Goal: Task Accomplishment & Management: Manage account settings

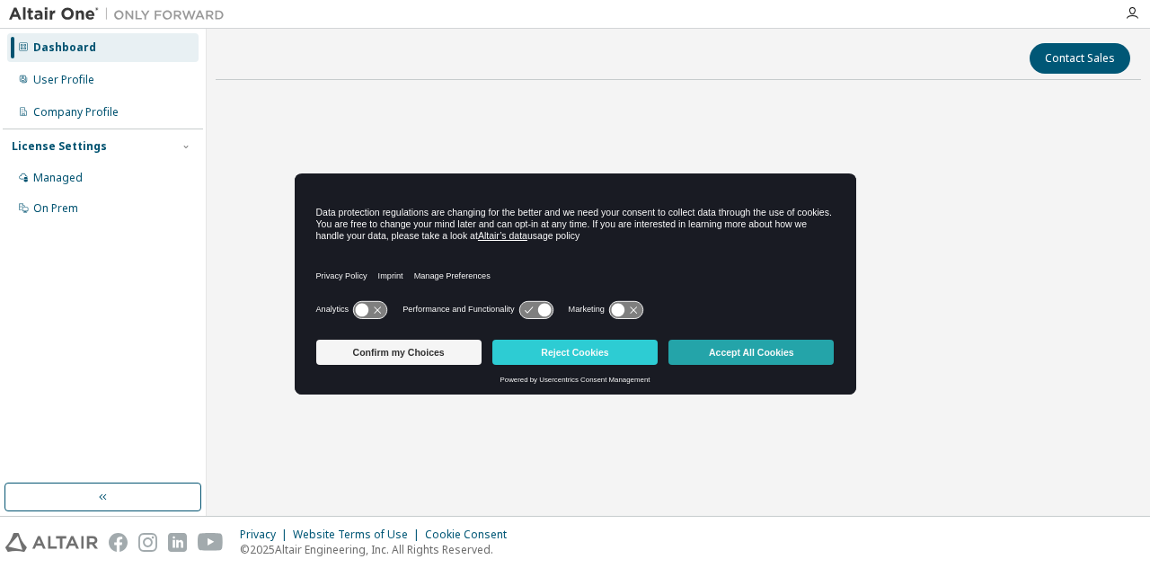
click at [699, 353] on button "Accept All Cookies" at bounding box center [750, 351] width 165 height 25
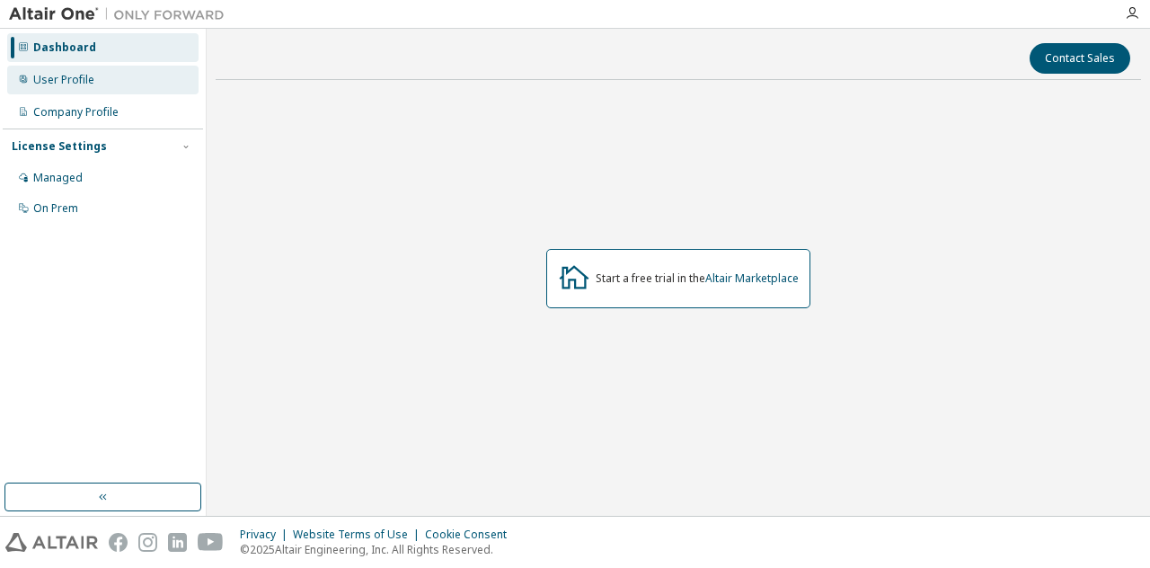
click at [119, 84] on div "User Profile" at bounding box center [102, 80] width 191 height 29
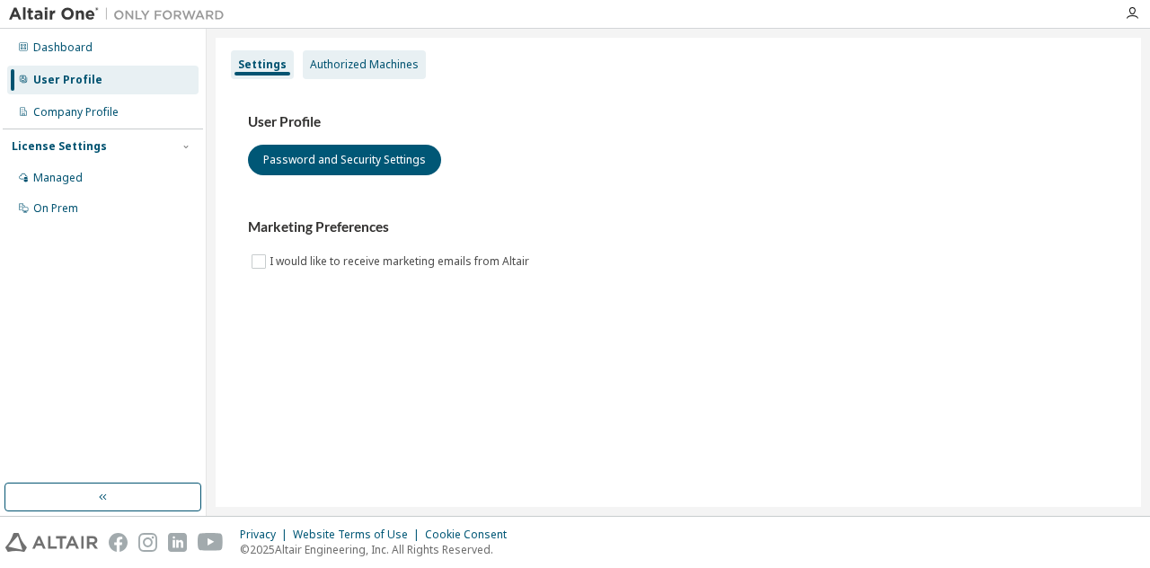
click at [375, 64] on div "Authorized Machines" at bounding box center [364, 64] width 109 height 14
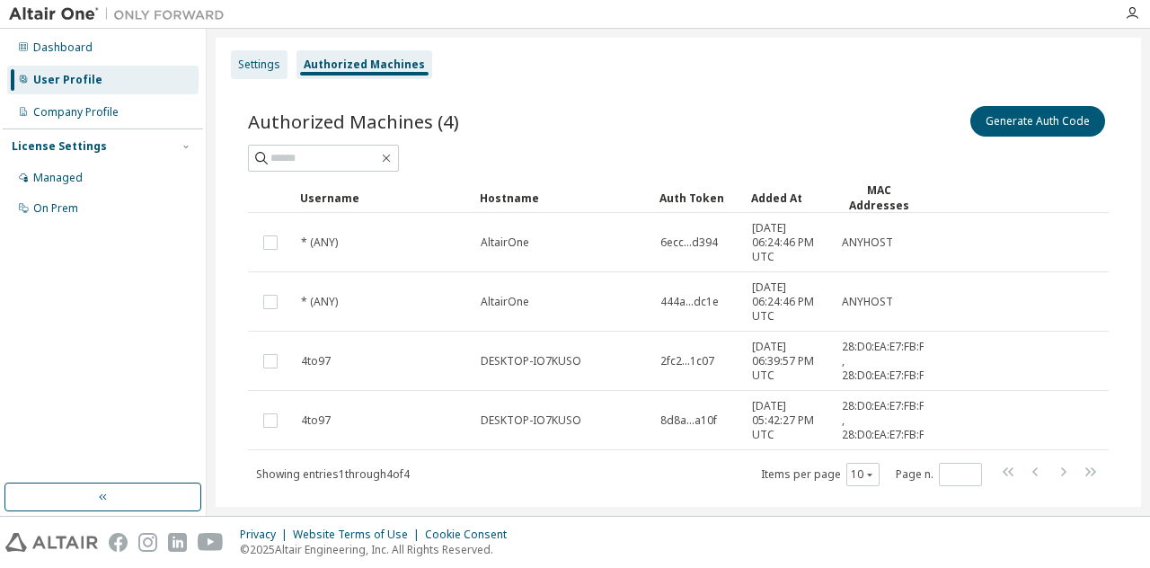
click at [251, 58] on div "Settings" at bounding box center [259, 64] width 42 height 14
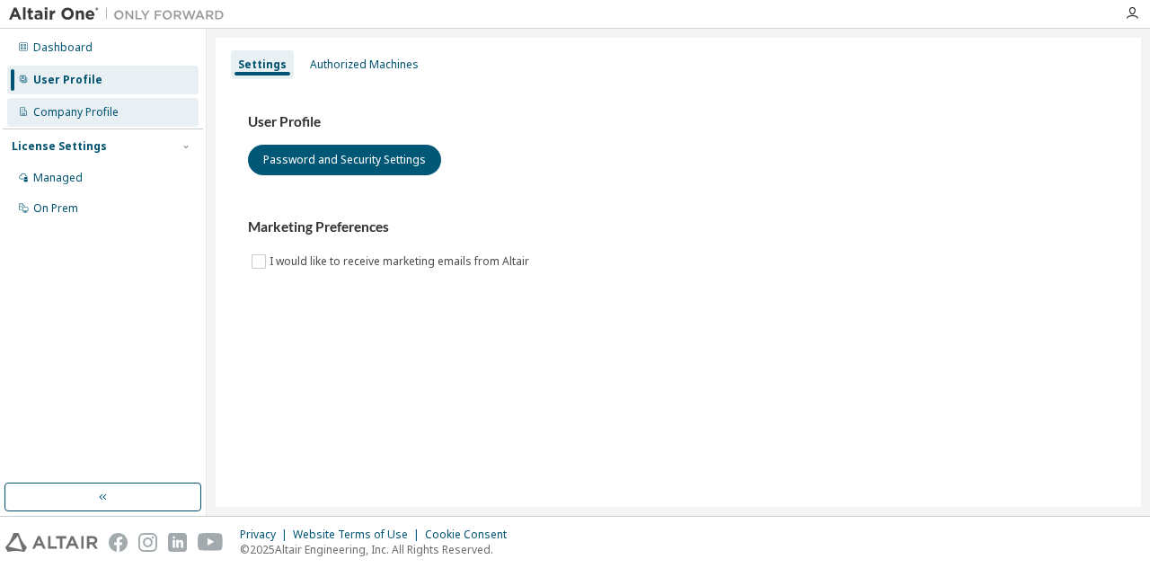
click at [96, 110] on div "Company Profile" at bounding box center [75, 112] width 85 height 14
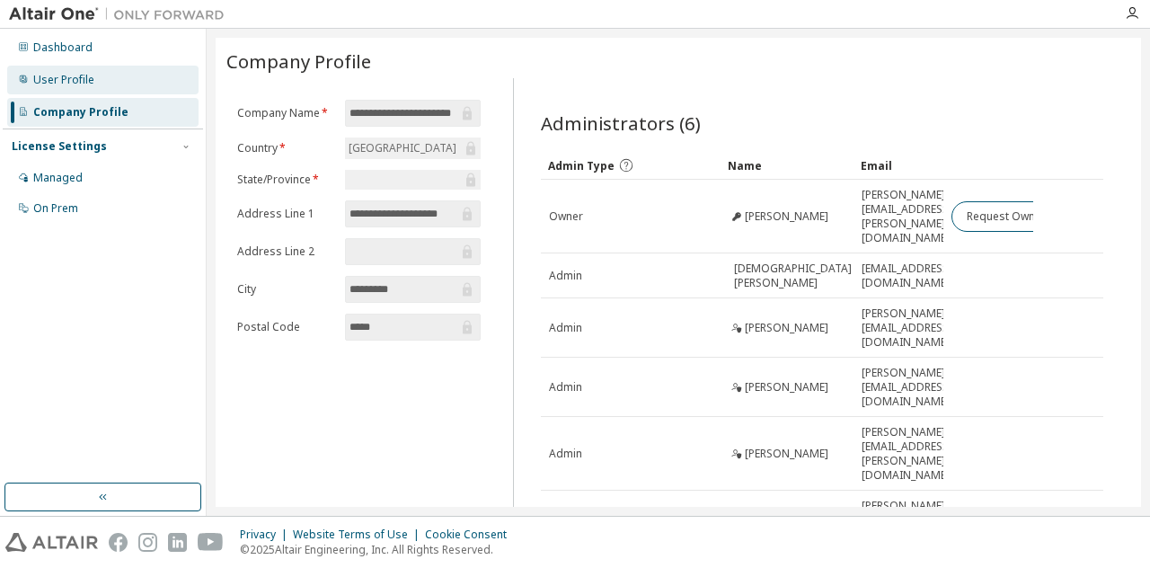
click at [124, 80] on div "User Profile" at bounding box center [102, 80] width 191 height 29
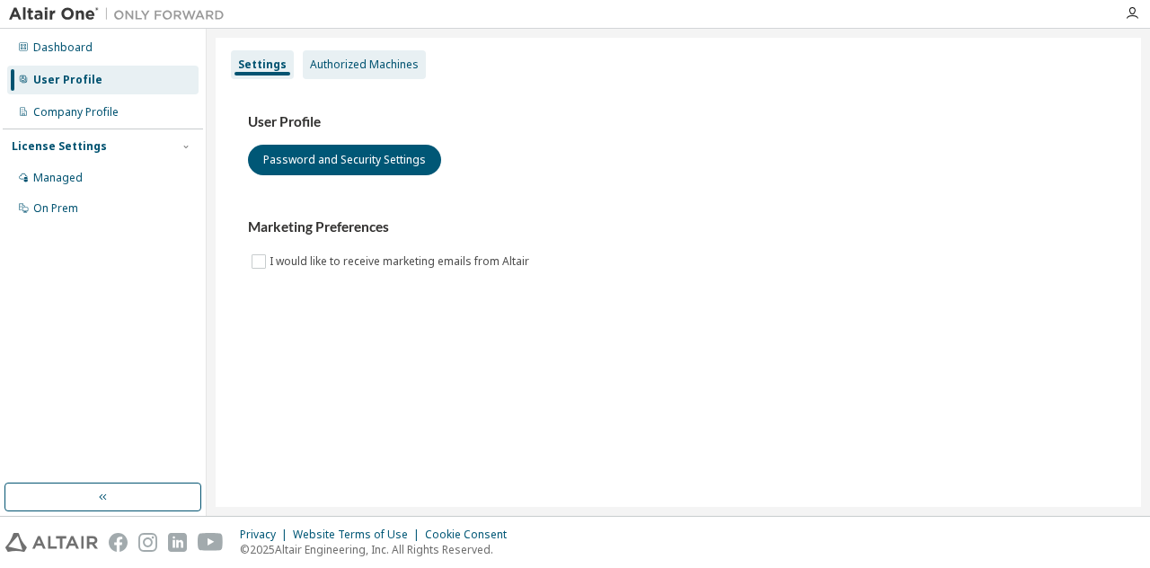
click at [331, 60] on div "Authorized Machines" at bounding box center [364, 64] width 109 height 14
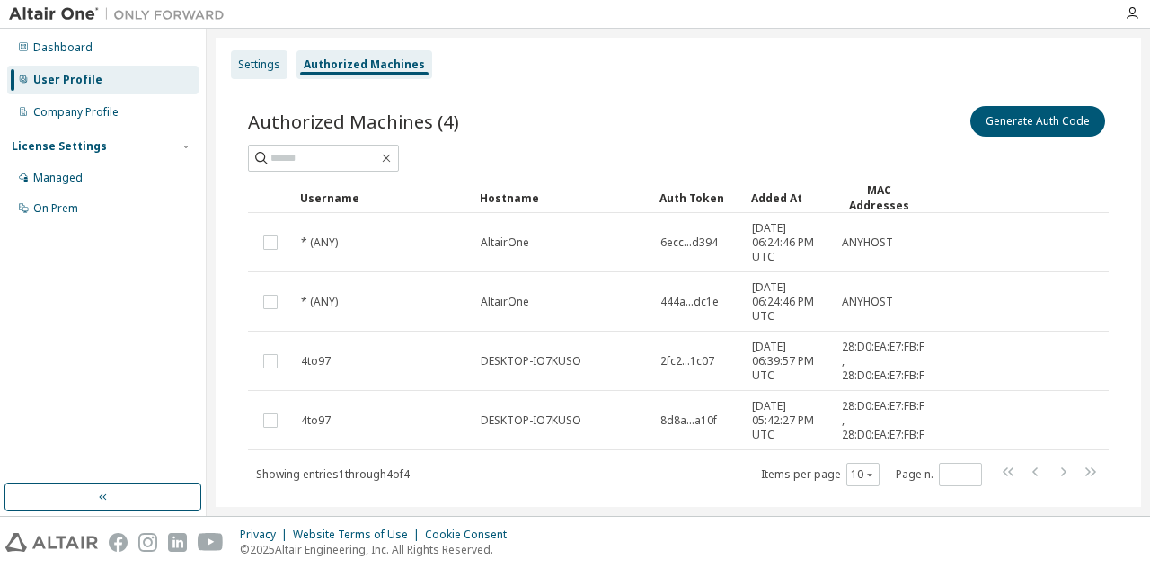
click at [275, 68] on div "Settings" at bounding box center [259, 64] width 42 height 14
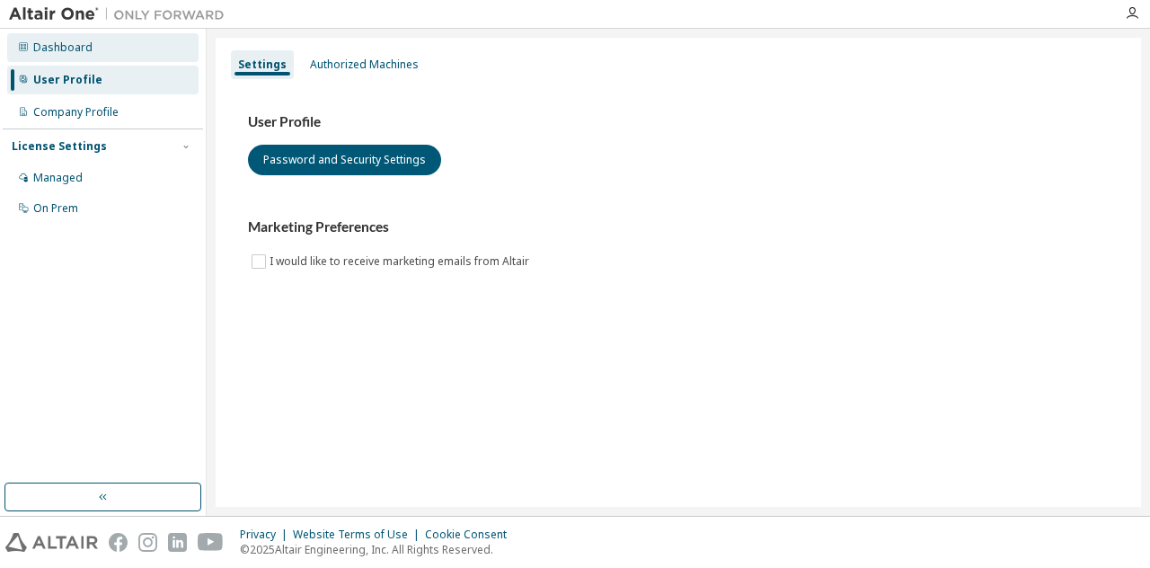
click at [100, 54] on div "Dashboard" at bounding box center [102, 47] width 191 height 29
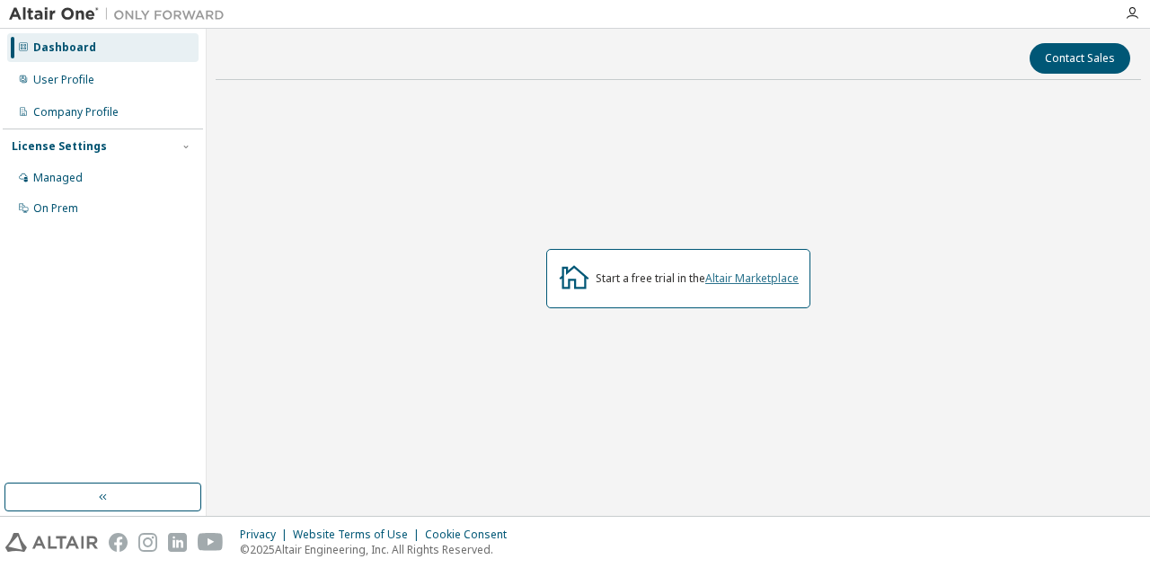
click at [722, 279] on link "Altair Marketplace" at bounding box center [751, 277] width 93 height 15
click at [126, 108] on div "Company Profile" at bounding box center [102, 112] width 191 height 29
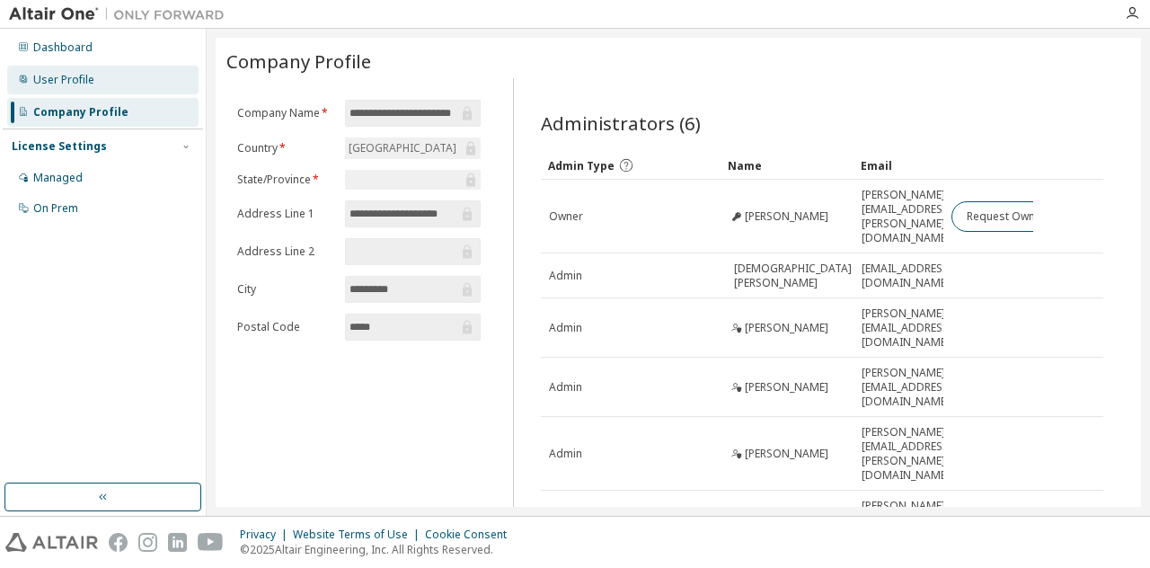
click at [102, 84] on div "User Profile" at bounding box center [102, 80] width 191 height 29
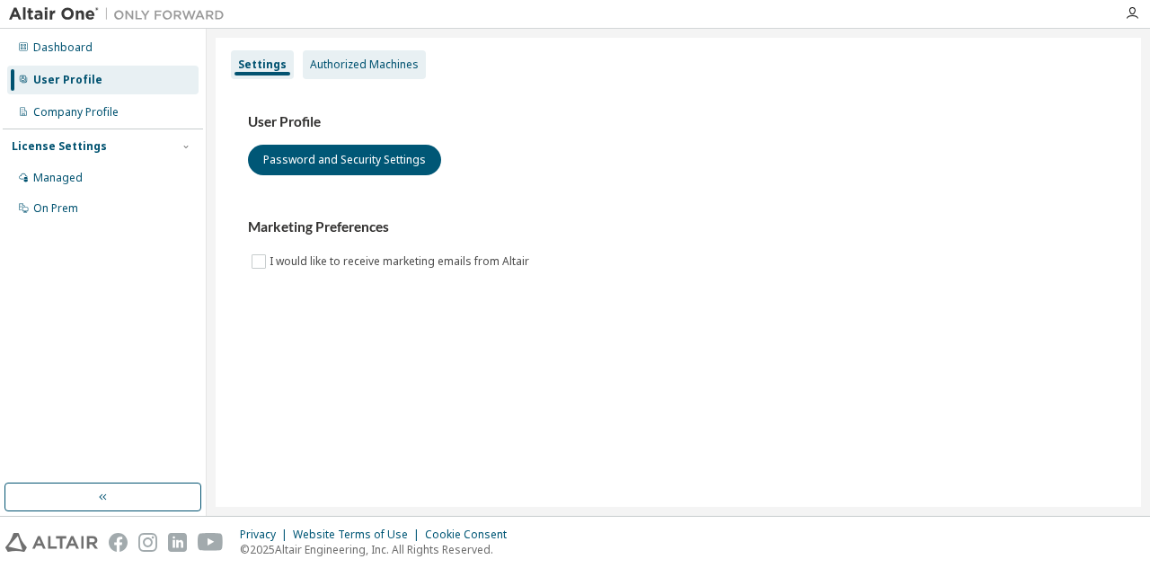
click at [366, 52] on div "Authorized Machines" at bounding box center [364, 64] width 123 height 29
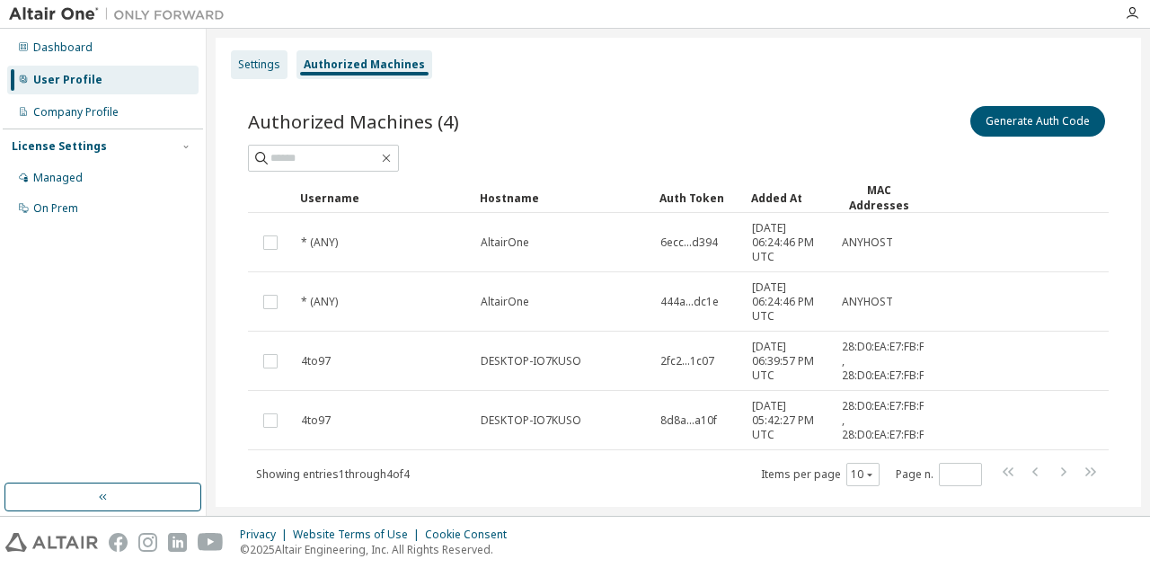
click at [257, 53] on div "Settings" at bounding box center [259, 64] width 57 height 29
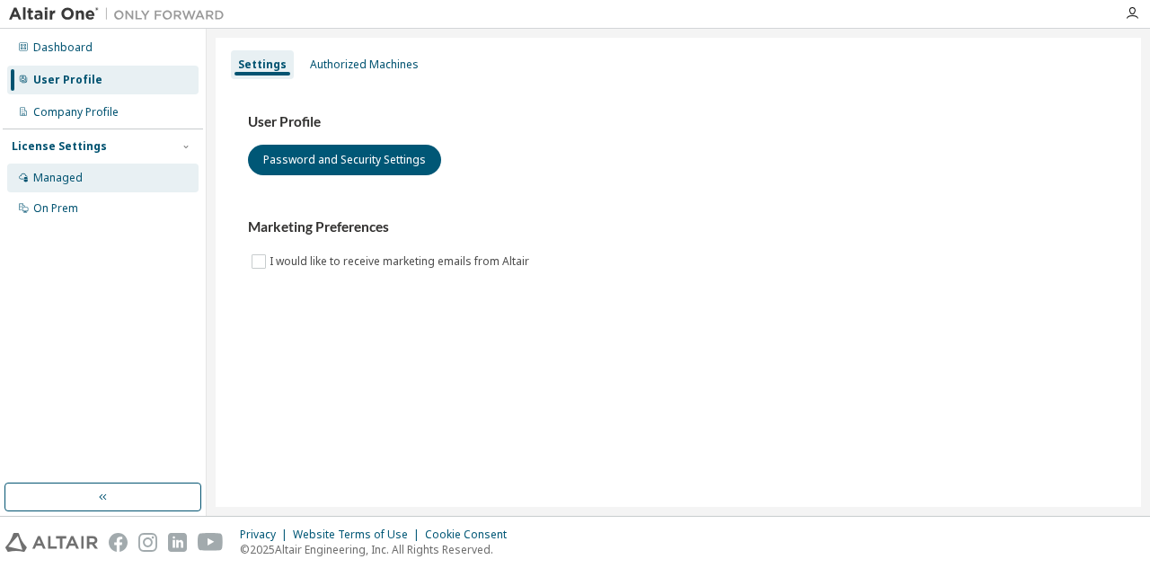
click at [100, 178] on div "Managed" at bounding box center [102, 177] width 191 height 29
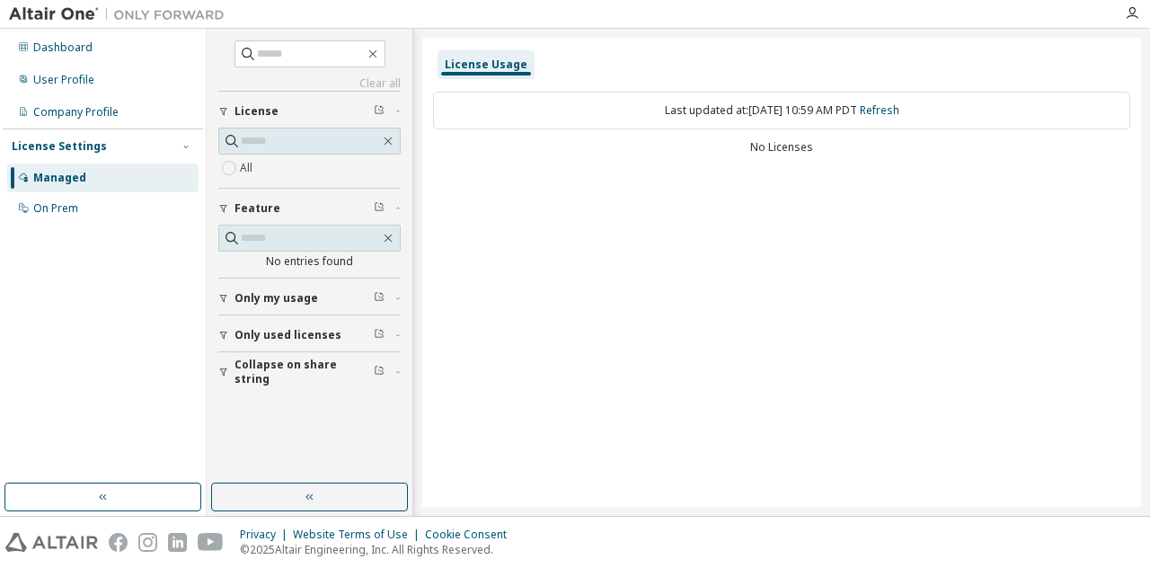
click at [140, 179] on div "Managed" at bounding box center [102, 177] width 191 height 29
click at [131, 197] on div "On Prem" at bounding box center [102, 208] width 191 height 29
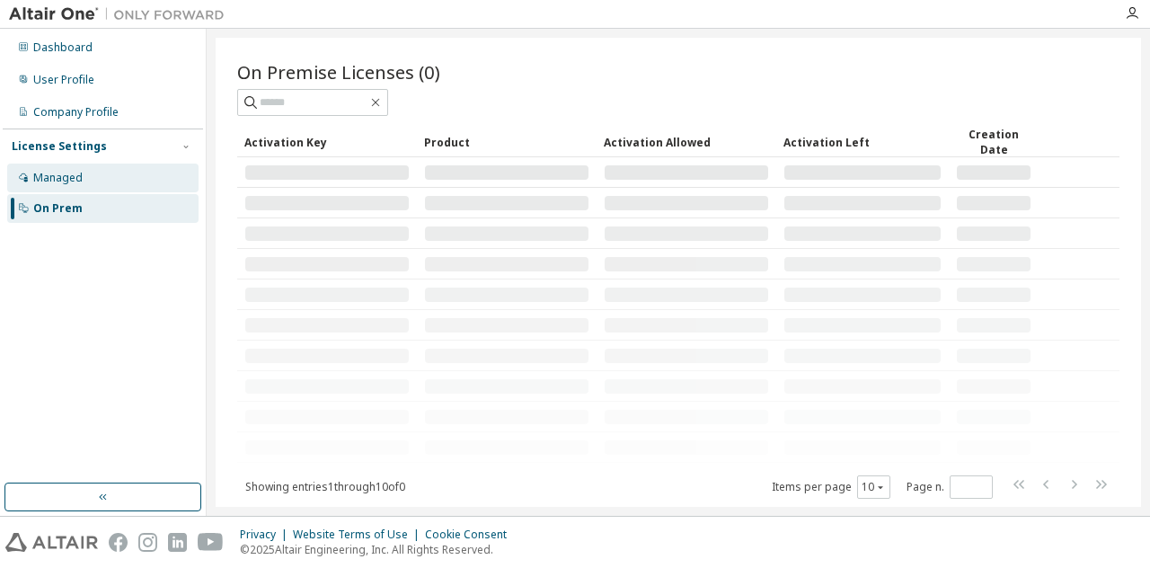
click at [147, 172] on div "Managed" at bounding box center [102, 177] width 191 height 29
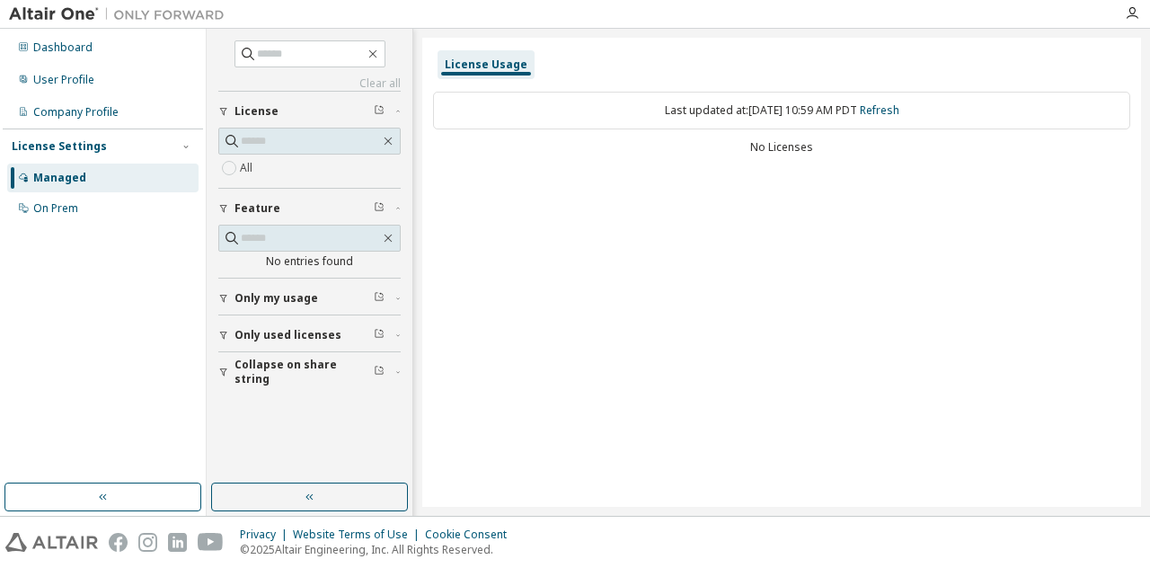
click at [307, 297] on span "Only my usage" at bounding box center [276, 298] width 84 height 14
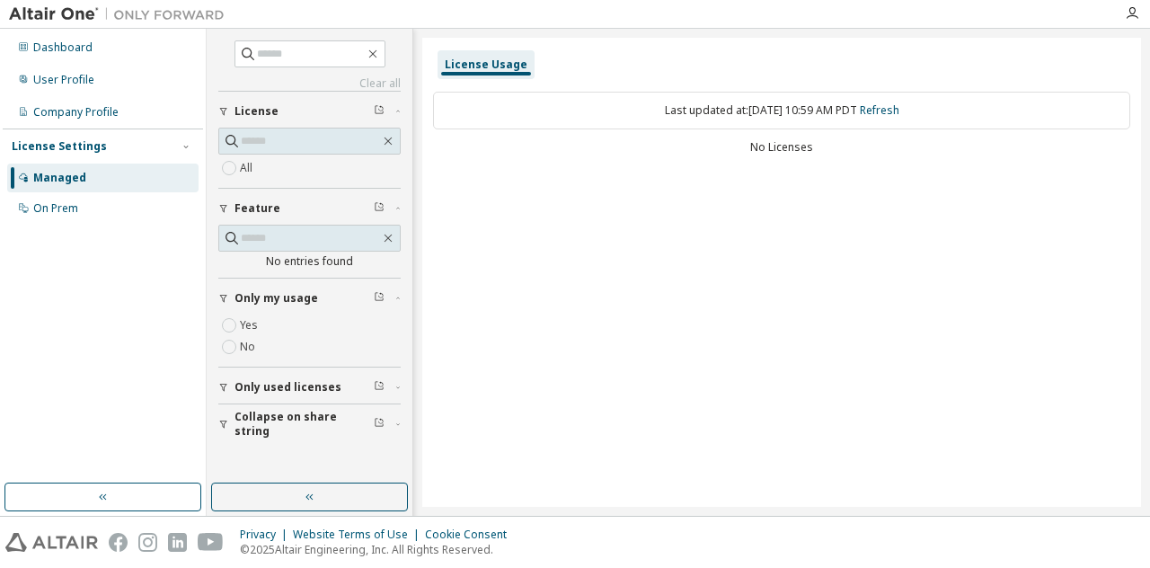
click at [287, 380] on span "Only used licenses" at bounding box center [287, 387] width 107 height 14
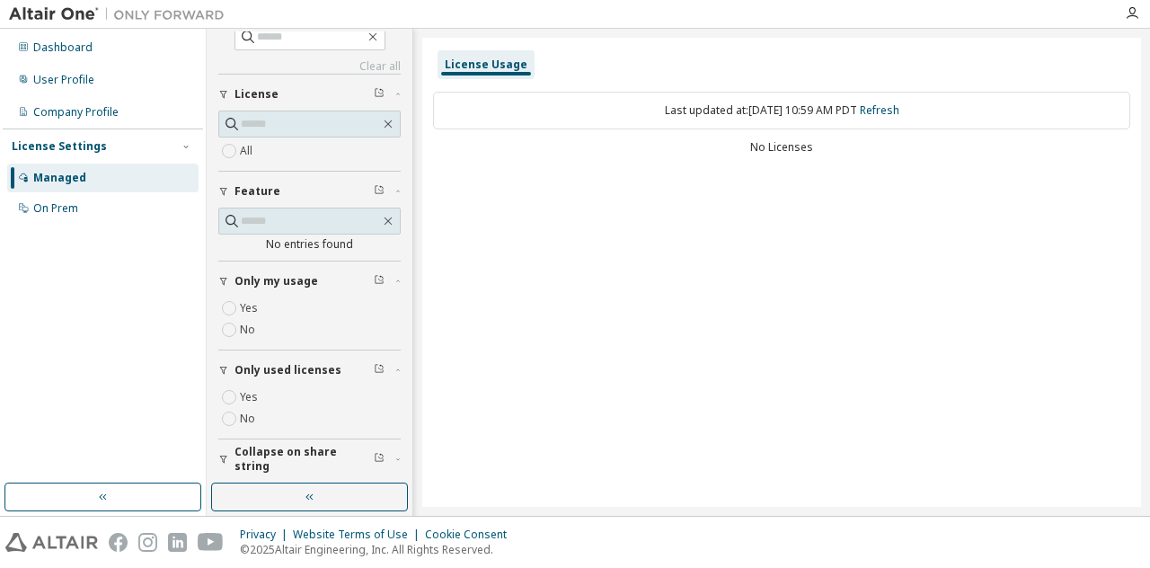
click at [278, 463] on button "Collapse on share string" at bounding box center [309, 459] width 182 height 40
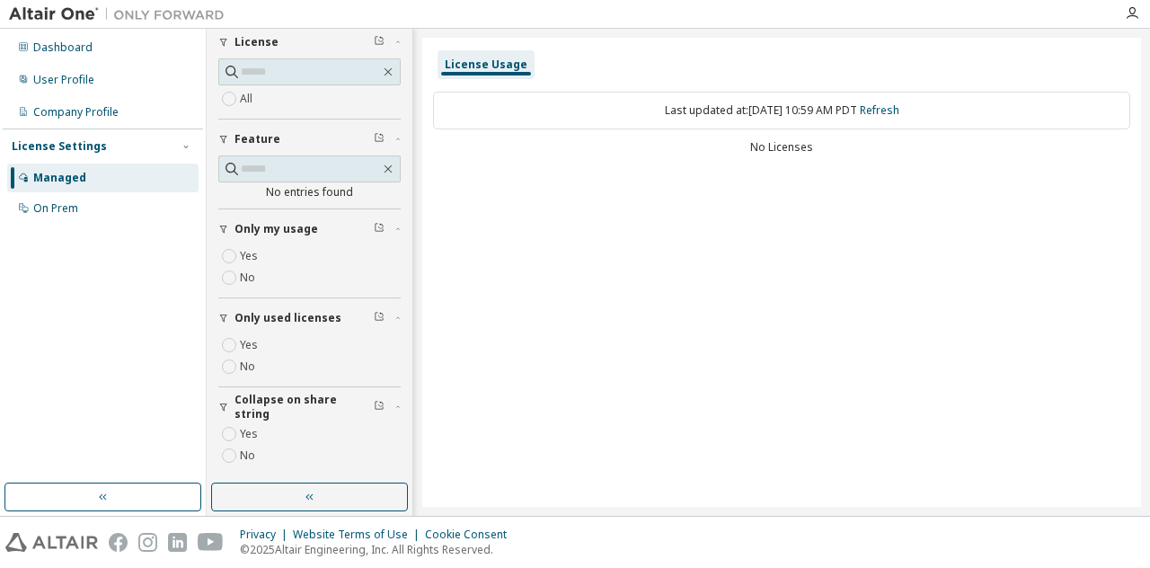
scroll to position [0, 0]
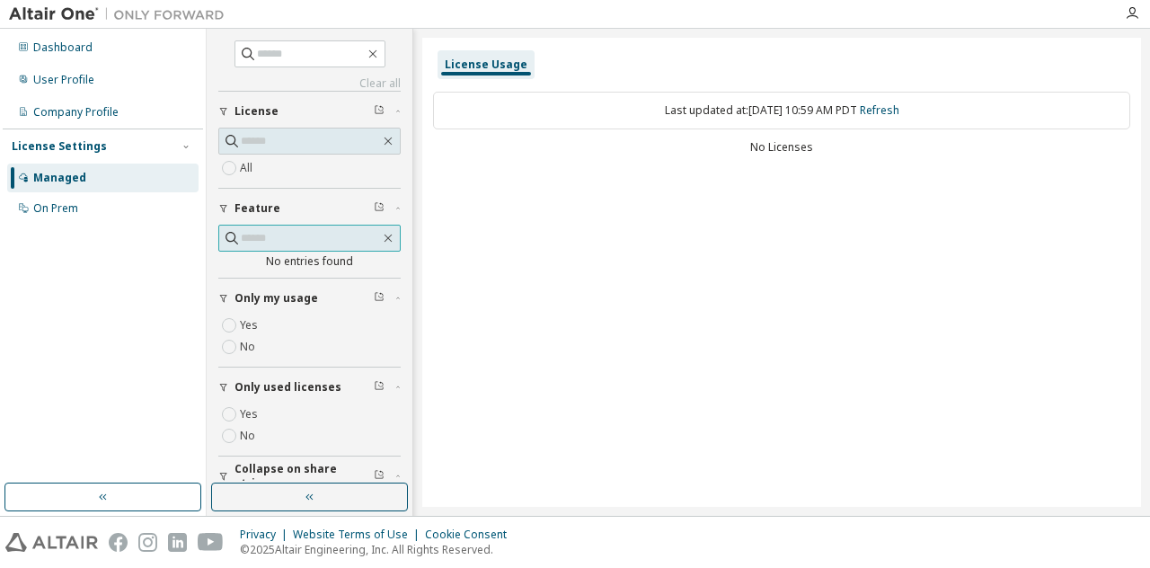
click at [341, 238] on input "text" at bounding box center [310, 238] width 139 height 18
click at [305, 145] on input "text" at bounding box center [310, 141] width 139 height 18
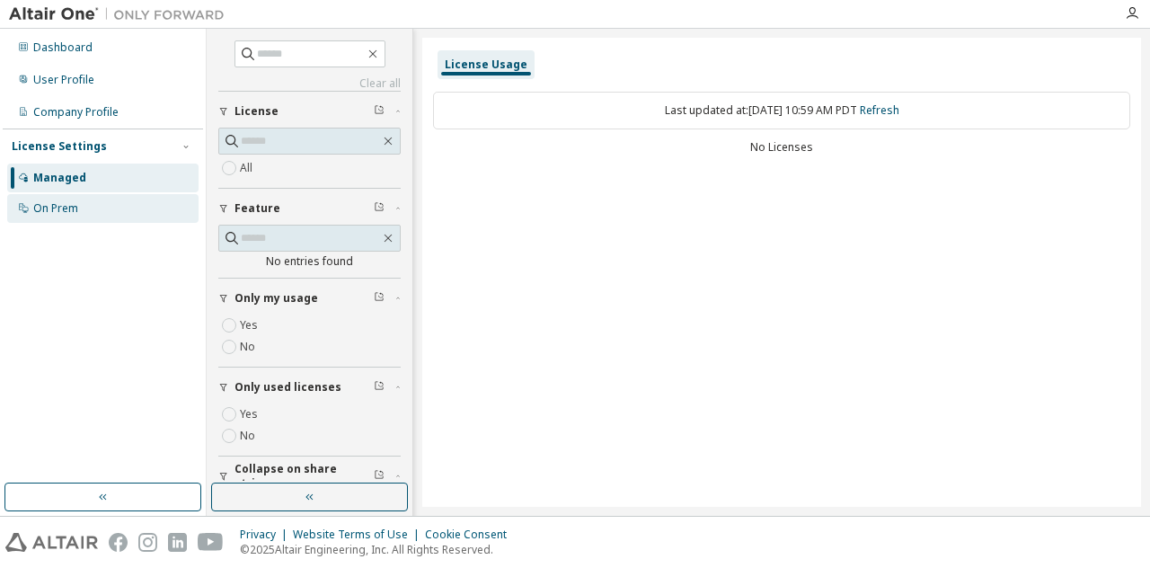
click at [46, 198] on div "On Prem" at bounding box center [102, 208] width 191 height 29
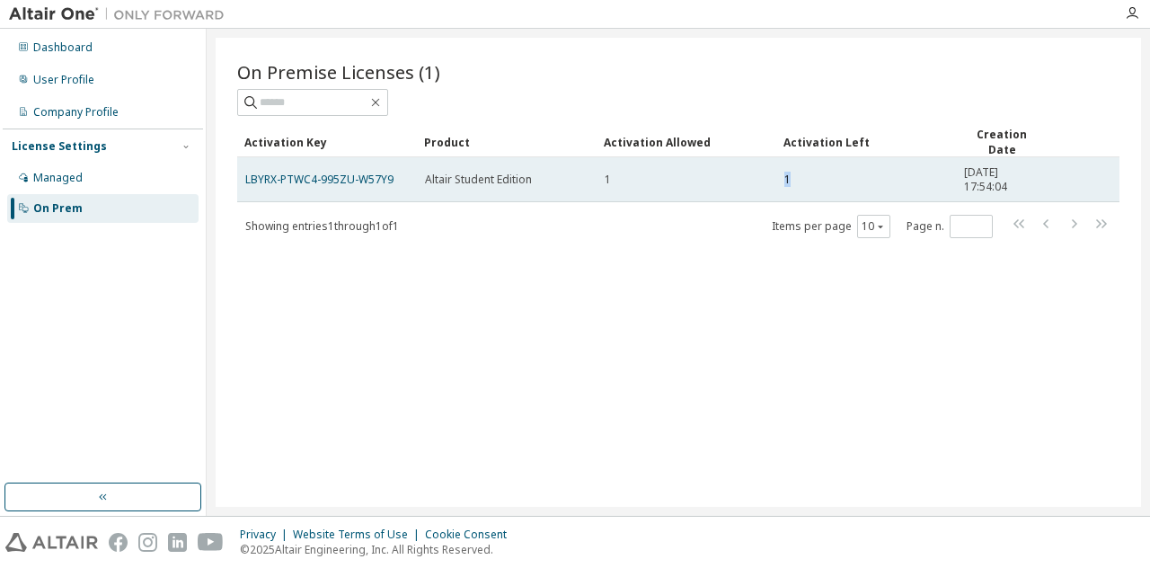
drag, startPoint x: 793, startPoint y: 179, endPoint x: 754, endPoint y: 181, distance: 39.6
click at [754, 181] on tr "LBYRX-PTWC4-995ZU-W57Y9 Altair Student Edition 1 1 2025-10-14 17:54:04" at bounding box center [678, 179] width 882 height 45
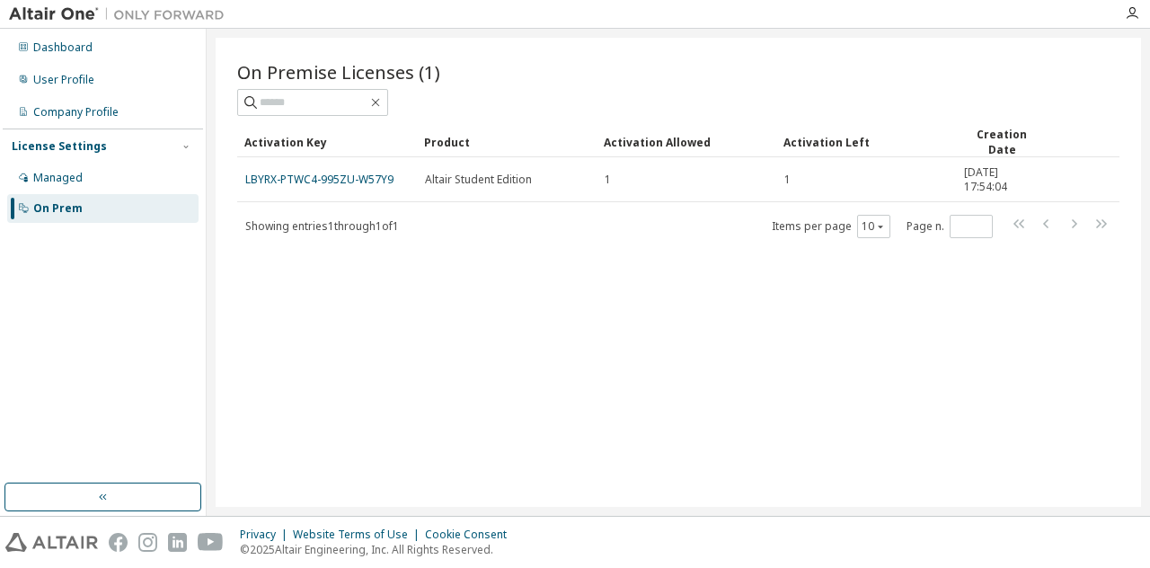
click at [719, 227] on div "Showing entries 1 through 1 of 1 Items per page 10 Page n. *" at bounding box center [678, 226] width 882 height 26
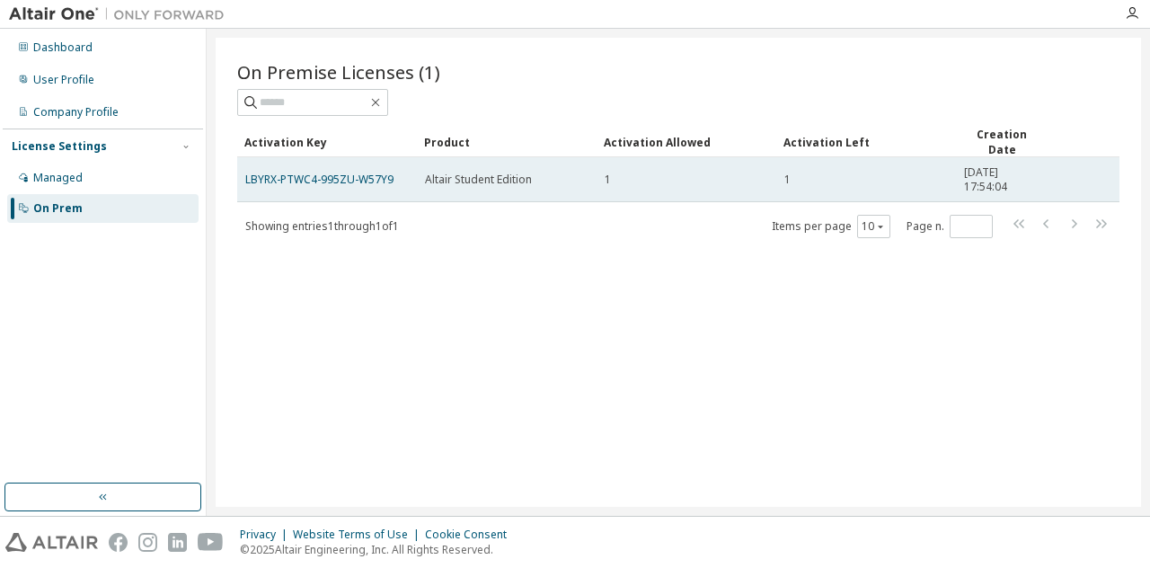
click at [543, 172] on div "Altair Student Edition" at bounding box center [506, 179] width 163 height 14
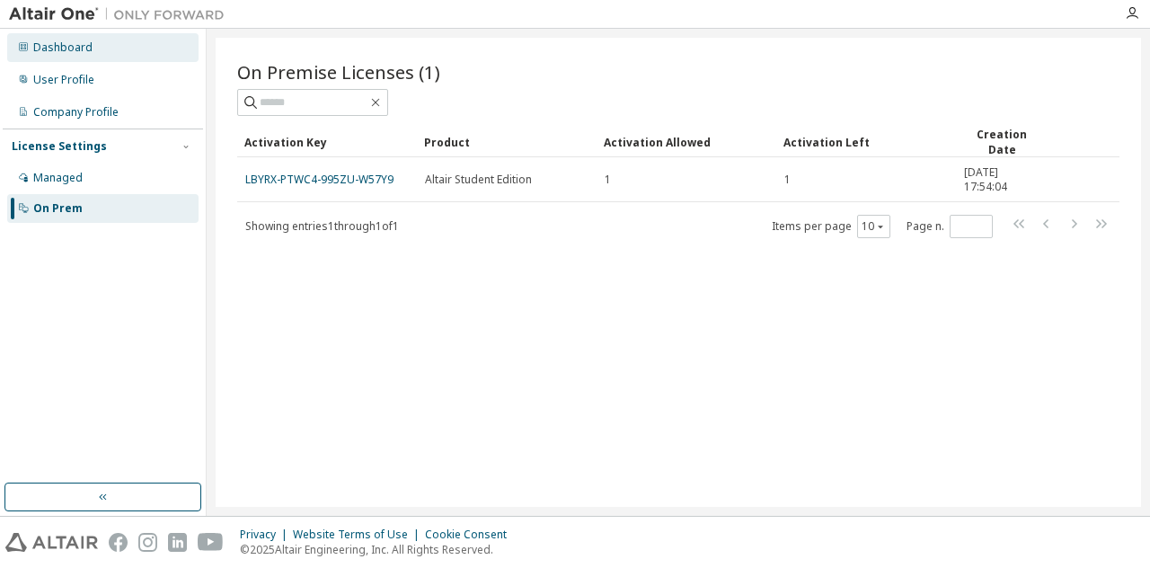
click at [113, 43] on div "Dashboard" at bounding box center [102, 47] width 191 height 29
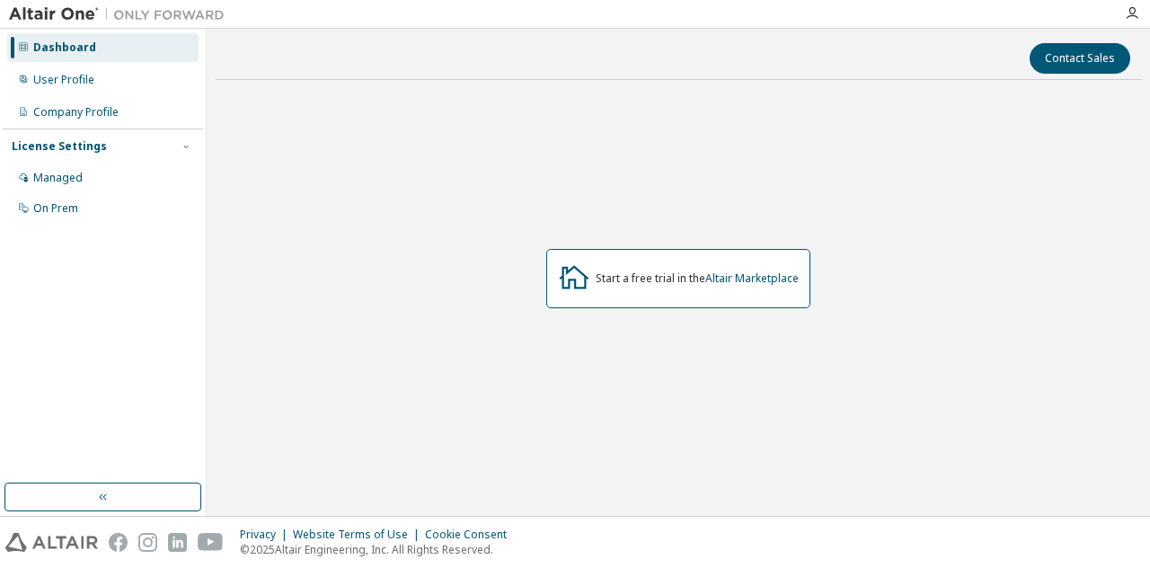
click at [761, 269] on div "Start a free trial in the Altair Marketplace" at bounding box center [678, 278] width 264 height 59
click at [754, 278] on link "Altair Marketplace" at bounding box center [751, 277] width 93 height 15
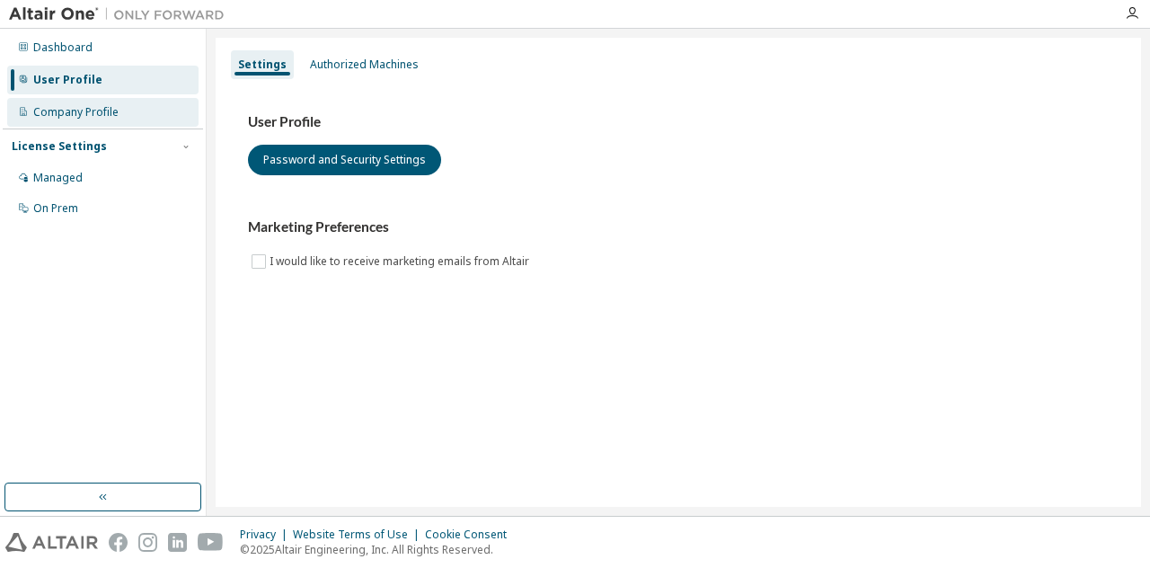
click at [127, 112] on div "Company Profile" at bounding box center [102, 112] width 191 height 29
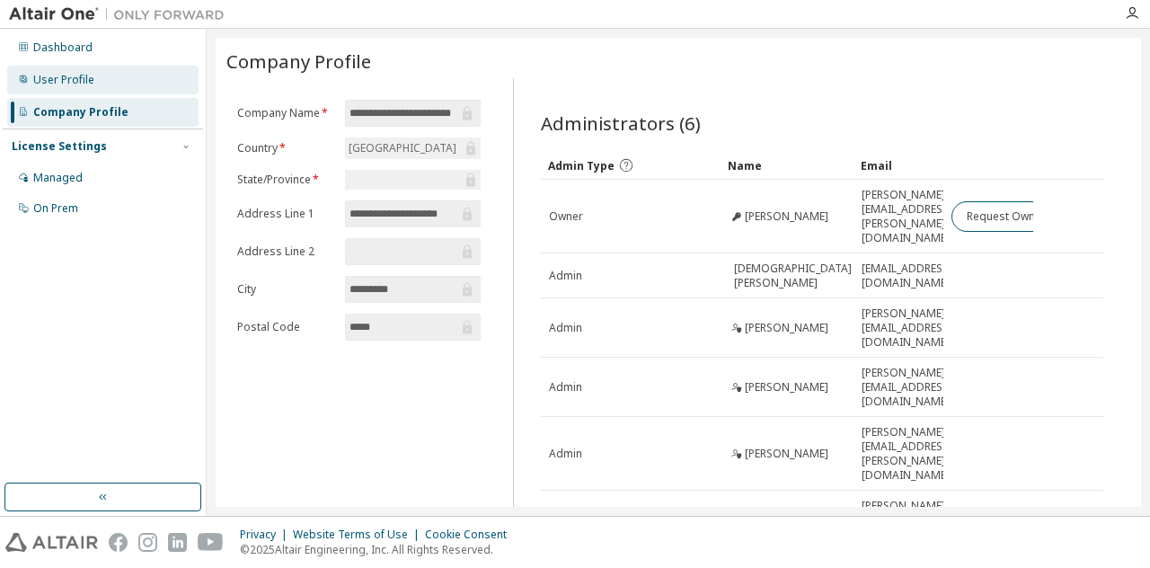
click at [137, 77] on div "User Profile" at bounding box center [102, 80] width 191 height 29
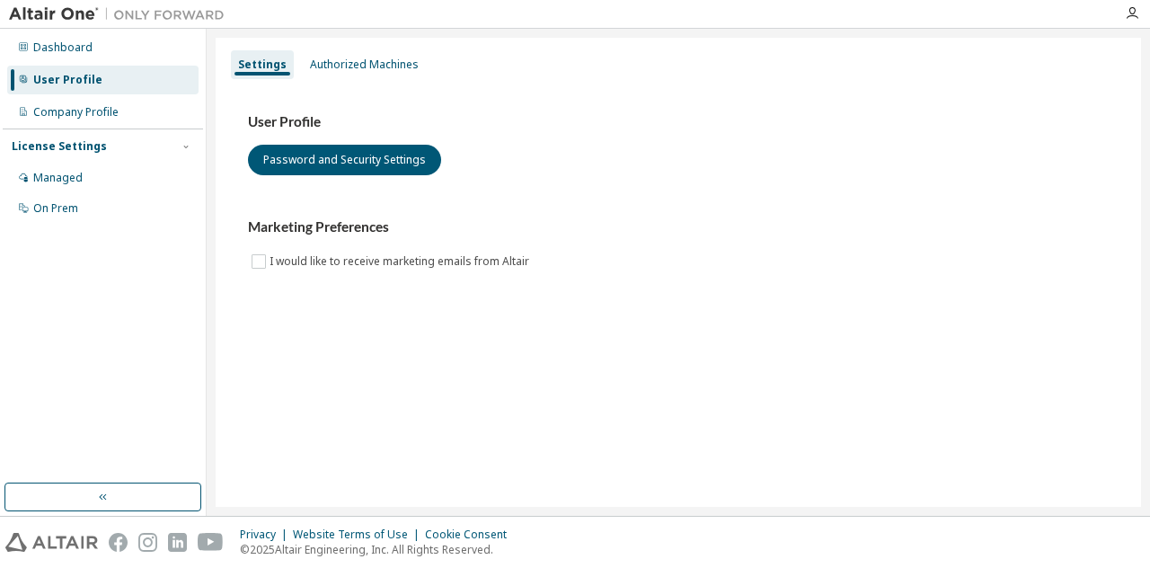
click at [339, 175] on div "User Profile Password and Security Settings Marketing Preferences I would like …" at bounding box center [678, 192] width 860 height 159
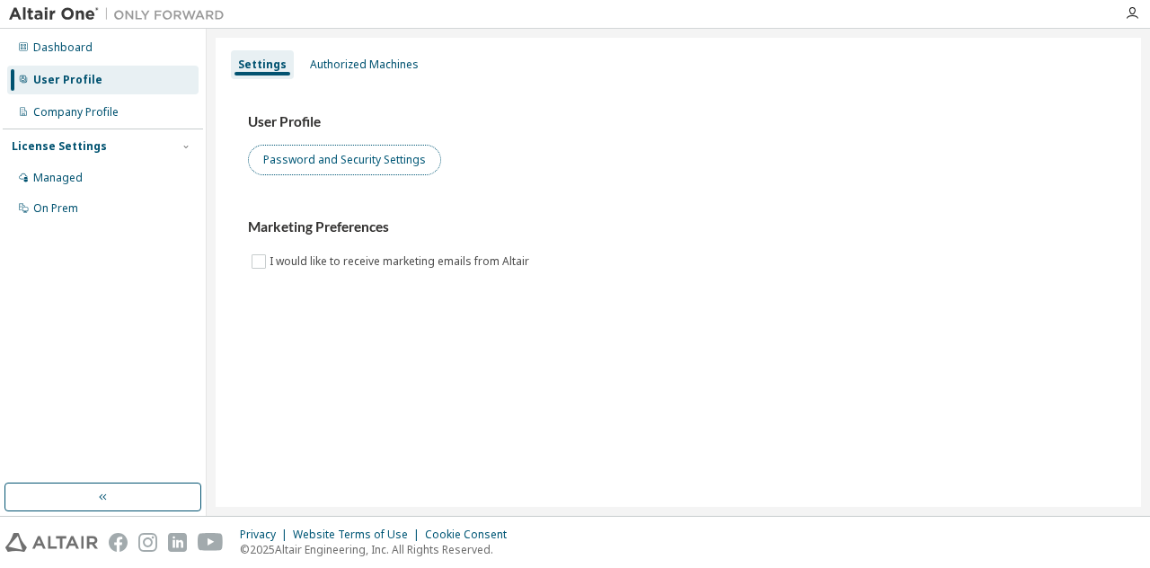
click at [339, 163] on button "Password and Security Settings" at bounding box center [344, 160] width 193 height 31
